Goal: Use online tool/utility: Utilize a website feature to perform a specific function

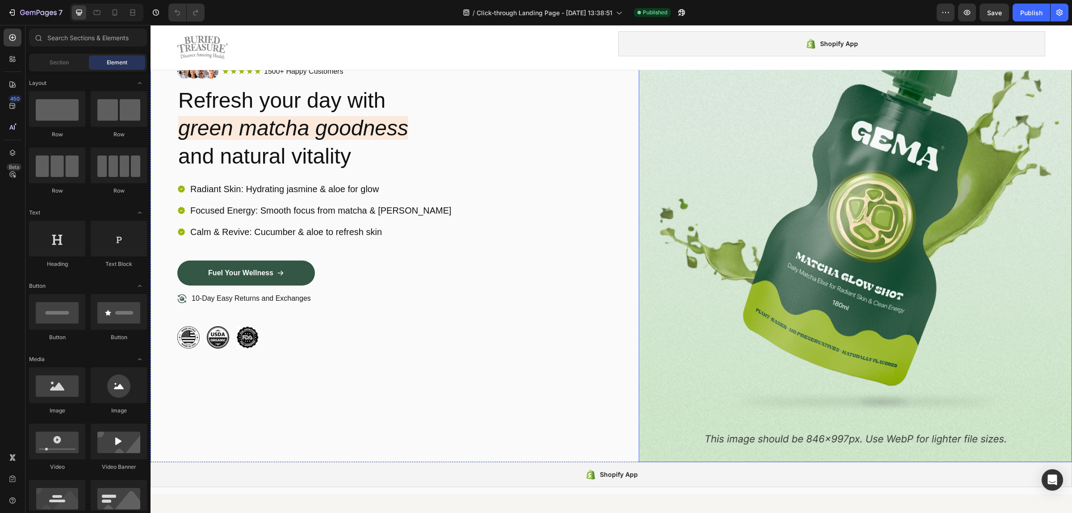
scroll to position [168, 0]
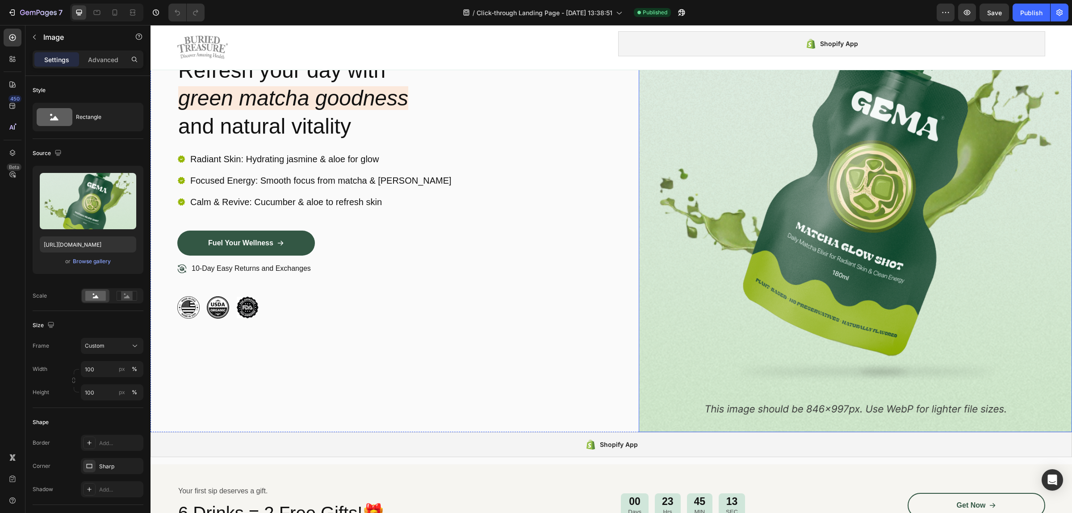
click at [829, 193] on img at bounding box center [856, 176] width 434 height 511
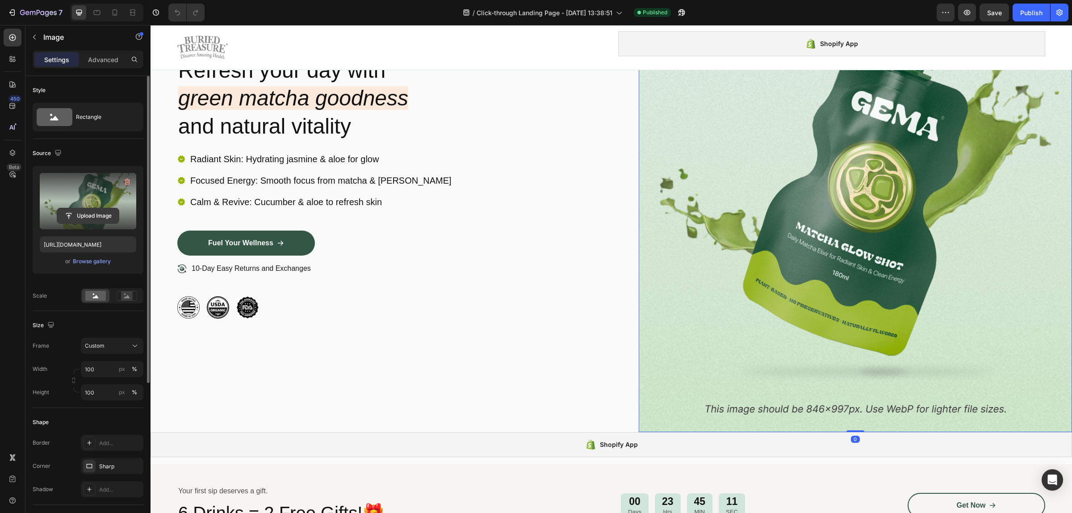
click at [67, 213] on input "file" at bounding box center [88, 215] width 62 height 15
type input "[URL][DOMAIN_NAME]"
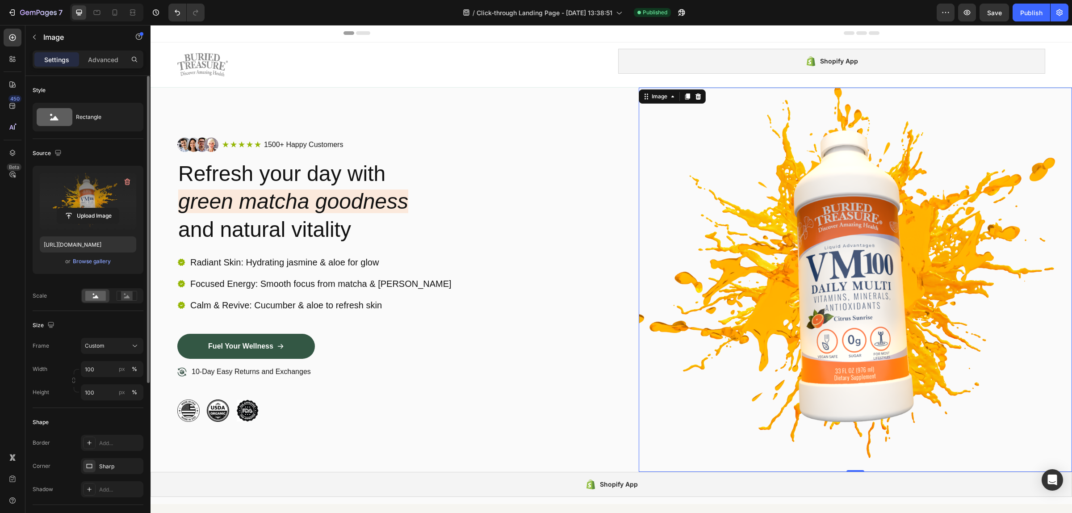
scroll to position [0, 0]
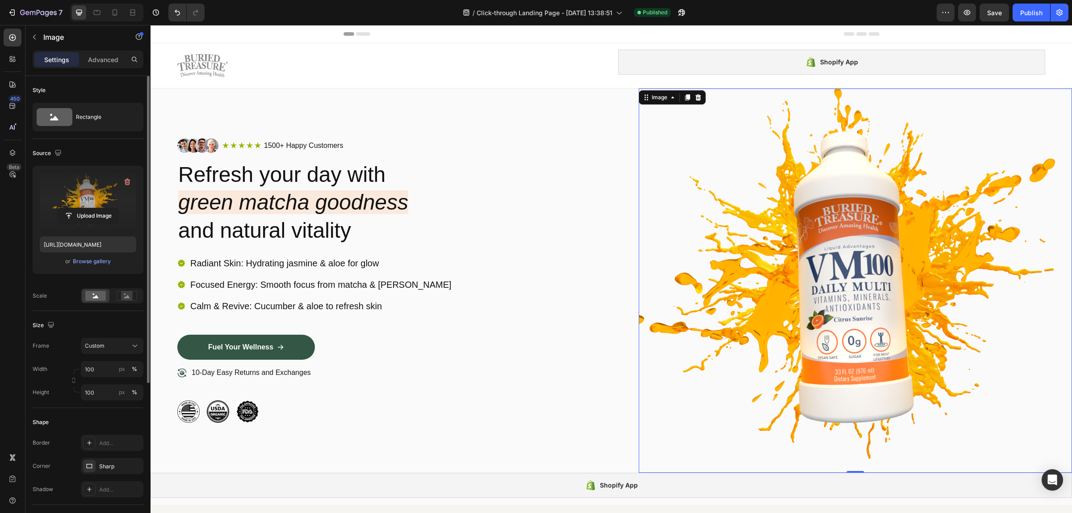
click at [680, 450] on img at bounding box center [856, 280] width 434 height 384
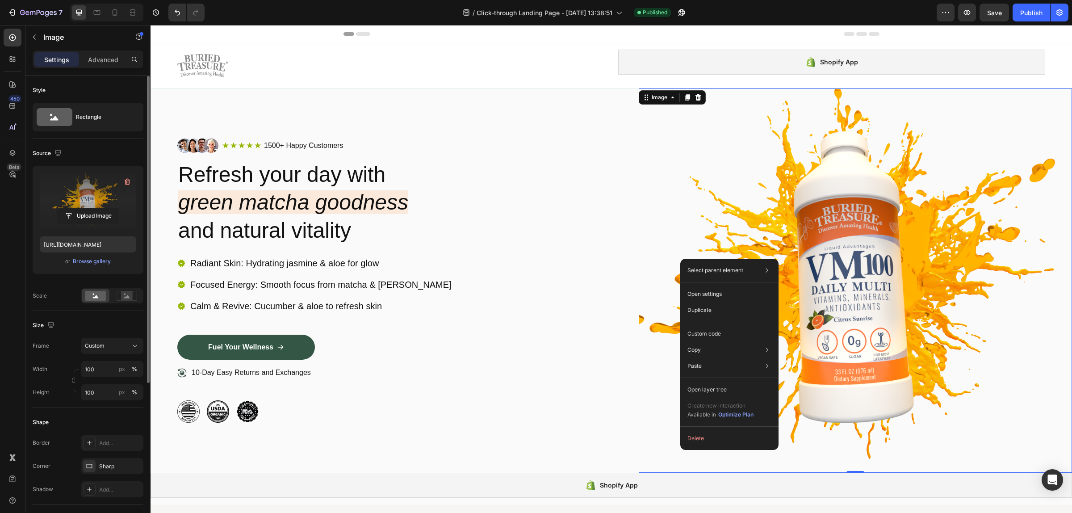
click at [680, 449] on div "Select parent element Section Row 2 cols Image Open settings Duplicate Custom c…" at bounding box center [729, 354] width 98 height 191
click at [660, 456] on img at bounding box center [856, 280] width 434 height 384
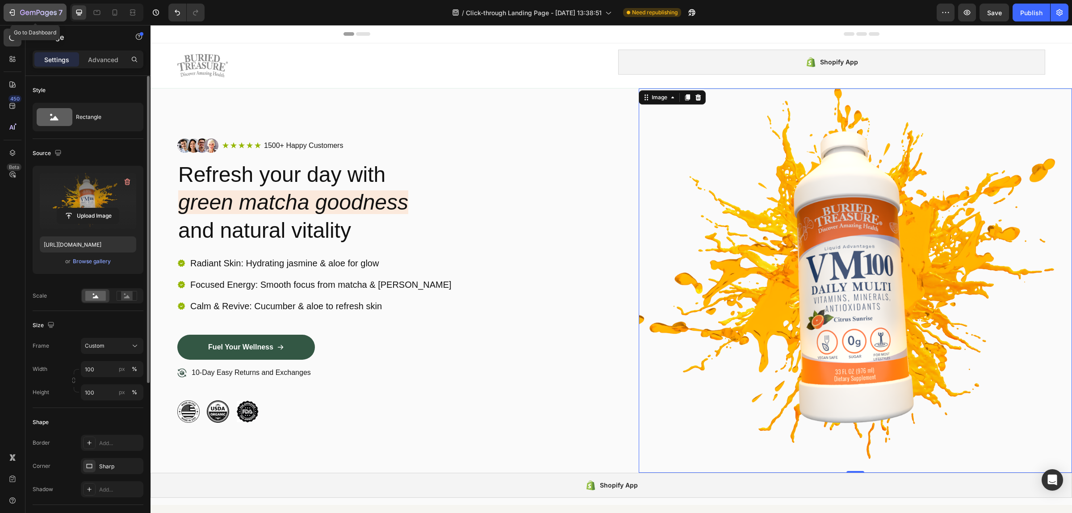
click at [14, 9] on icon "button" at bounding box center [12, 12] width 9 height 9
